Goal: Navigation & Orientation: Find specific page/section

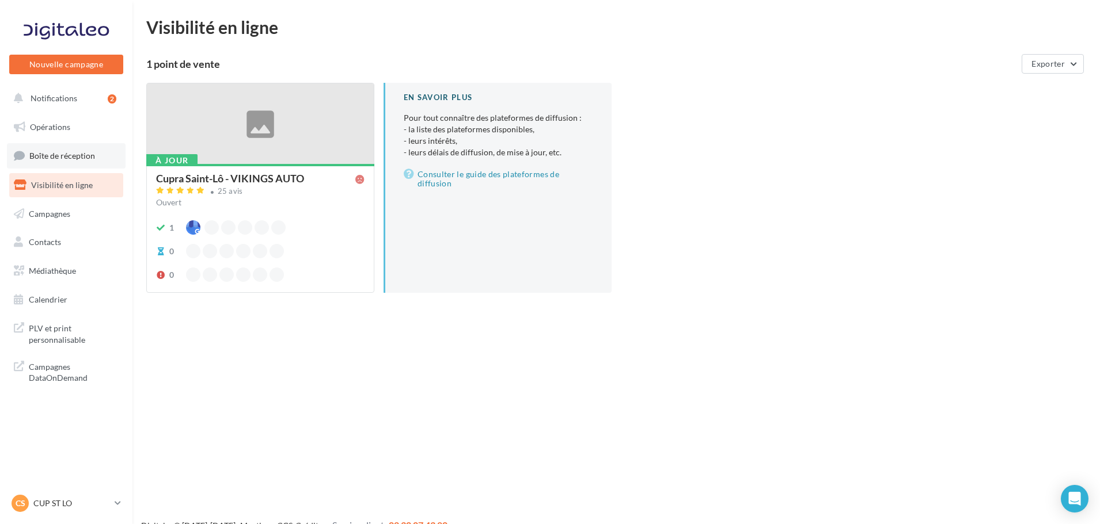
click at [79, 150] on link "Boîte de réception" at bounding box center [66, 155] width 119 height 25
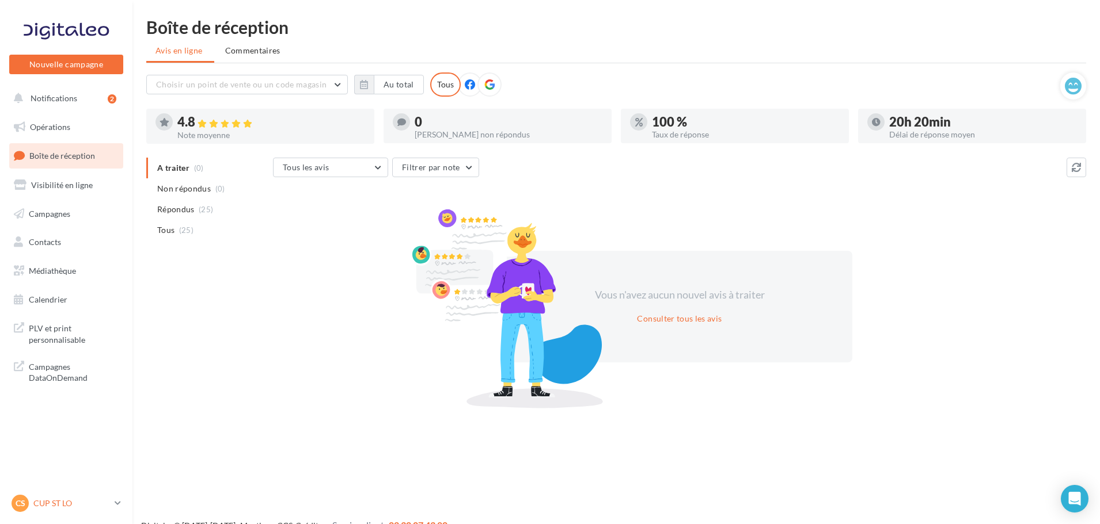
click at [82, 504] on p "CUP ST LO" at bounding box center [71, 504] width 77 height 12
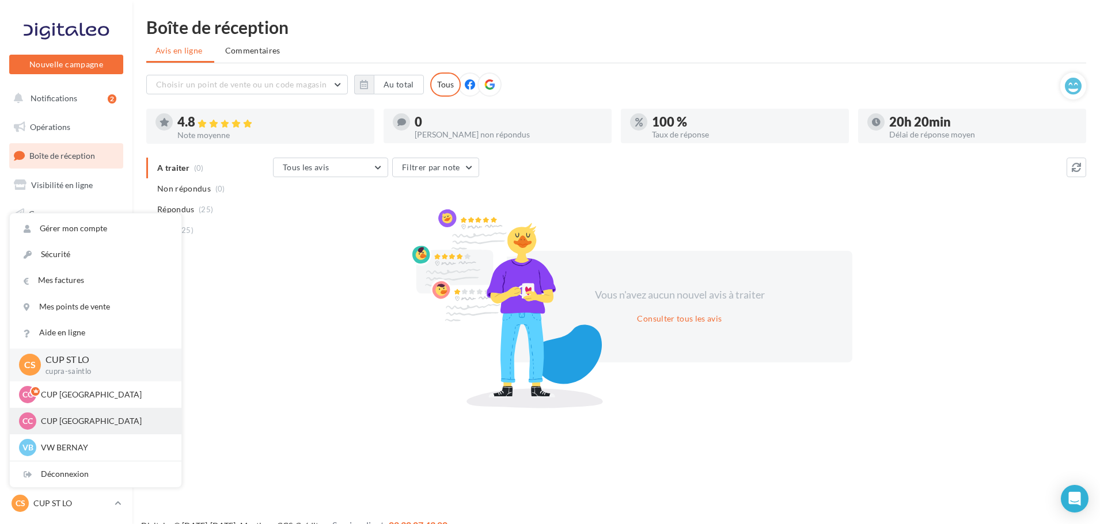
click at [87, 422] on p "CUP [GEOGRAPHIC_DATA]" at bounding box center [104, 422] width 127 height 12
